Goal: Task Accomplishment & Management: Complete application form

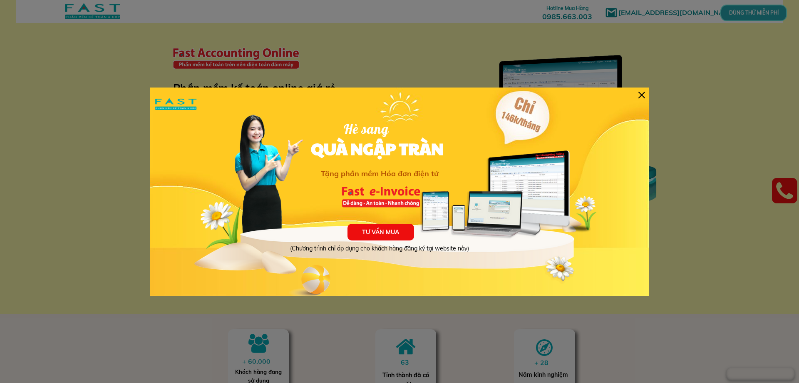
click at [646, 97] on div "TƯ VẤN MUA (Chương trình chỉ áp dụng cho khách hàng đăng ký tại website này) Hè…" at bounding box center [400, 191] width 500 height 208
click at [641, 97] on div at bounding box center [642, 95] width 7 height 7
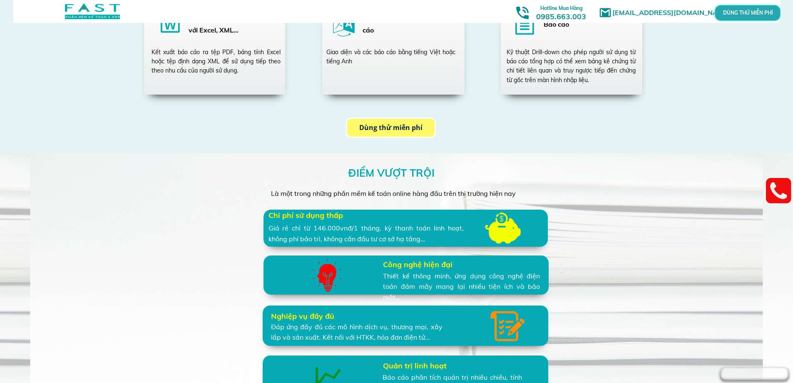
scroll to position [1623, 0]
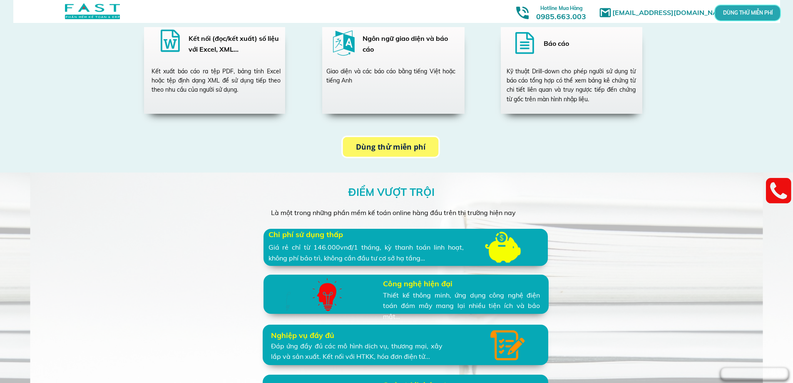
click at [376, 147] on p "Dùng thử miễn phí" at bounding box center [391, 147] width 96 height 20
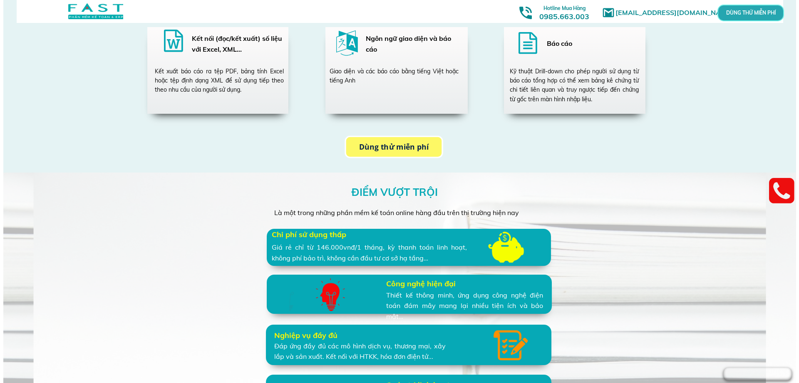
scroll to position [0, 0]
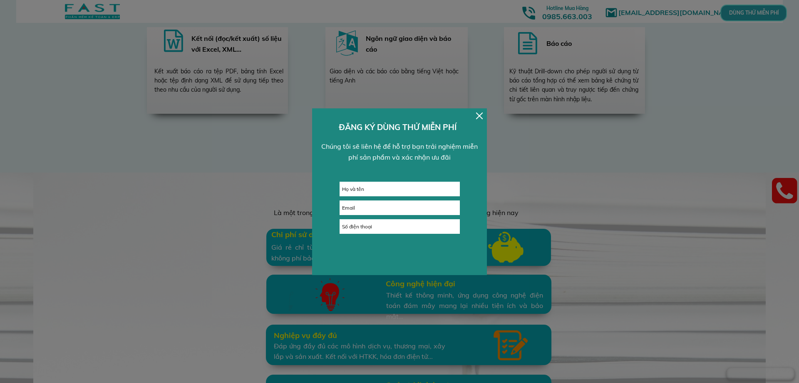
click at [373, 193] on input "text" at bounding box center [399, 189] width 119 height 14
paste input "àng"
type input "[PERSON_NAME]"
type input "[EMAIL_ADDRESS][DOMAIN_NAME]"
type input "0"
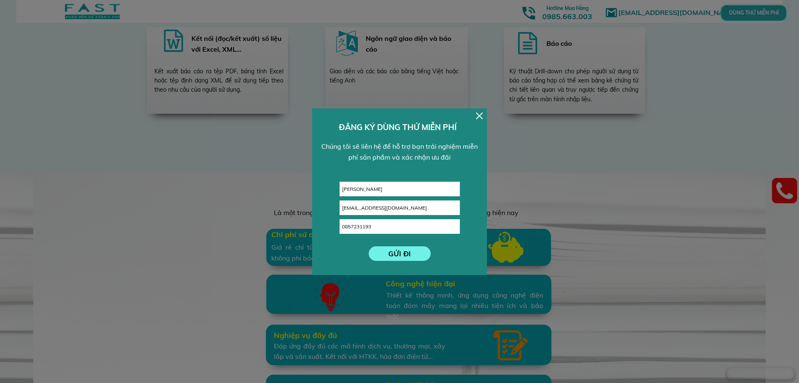
type input "0857231193"
click at [390, 247] on p "GỬI ĐI" at bounding box center [400, 253] width 62 height 15
